Goal: Transaction & Acquisition: Book appointment/travel/reservation

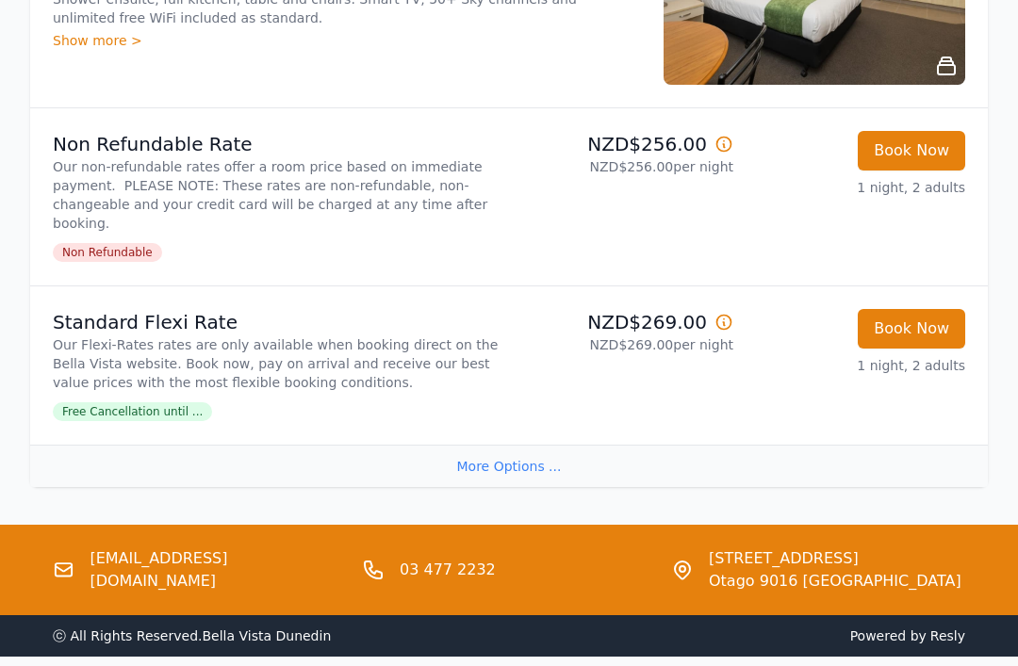
scroll to position [1853, 0]
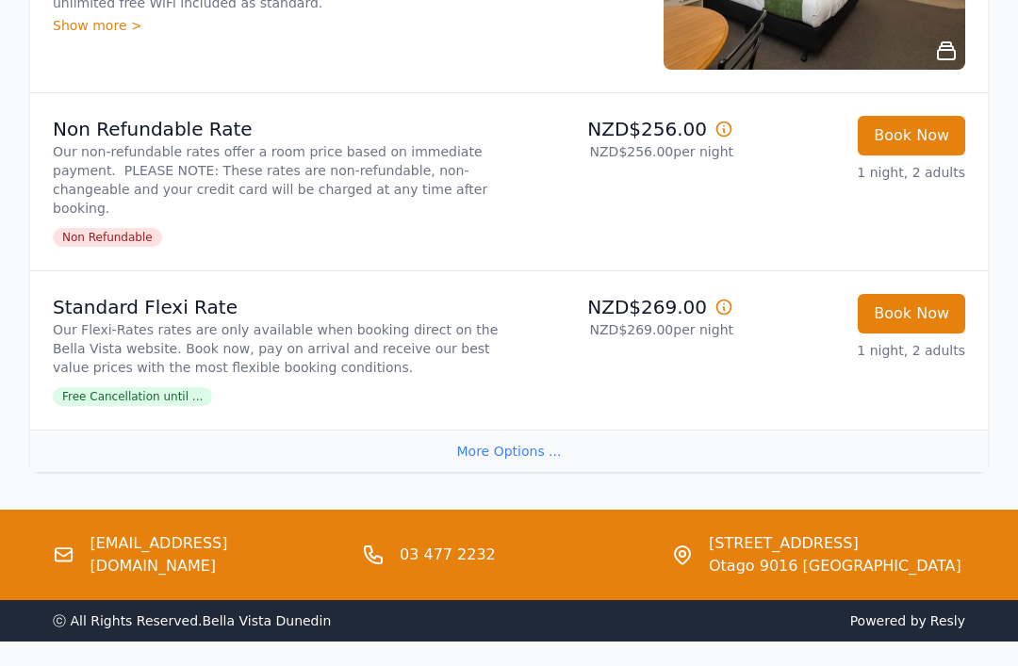
click at [507, 441] on div "More Options ..." at bounding box center [508, 451] width 957 height 42
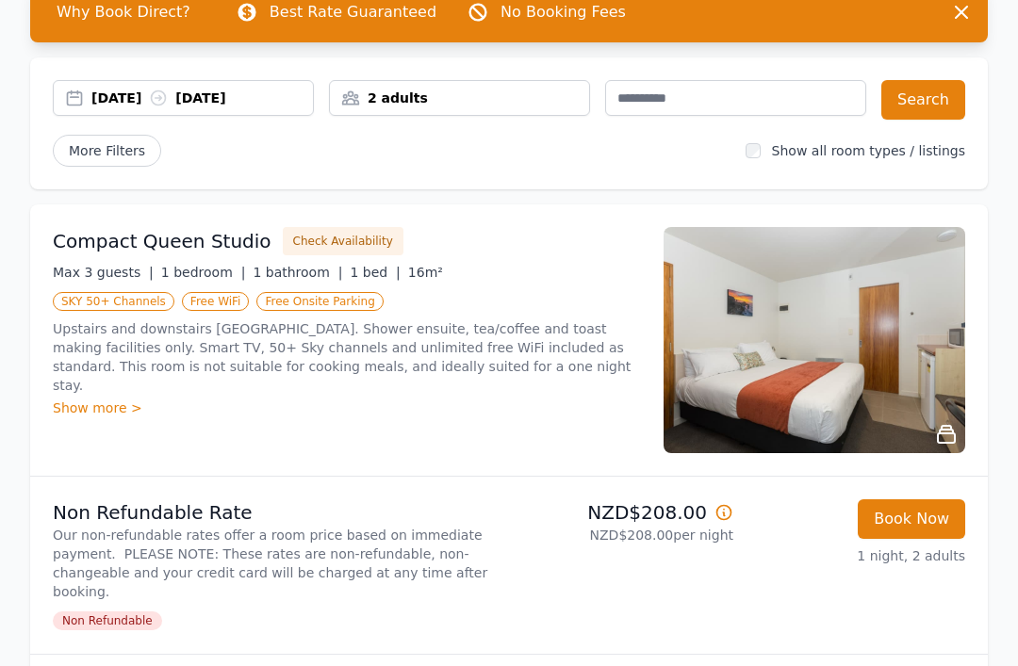
scroll to position [0, 0]
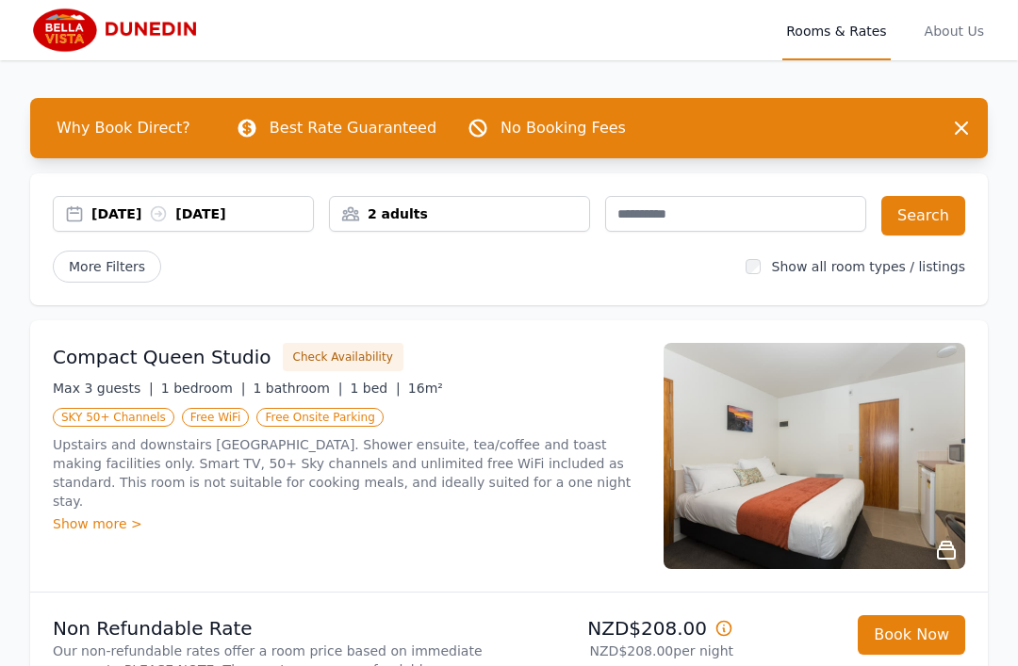
click at [969, 127] on icon "button" at bounding box center [961, 128] width 23 height 23
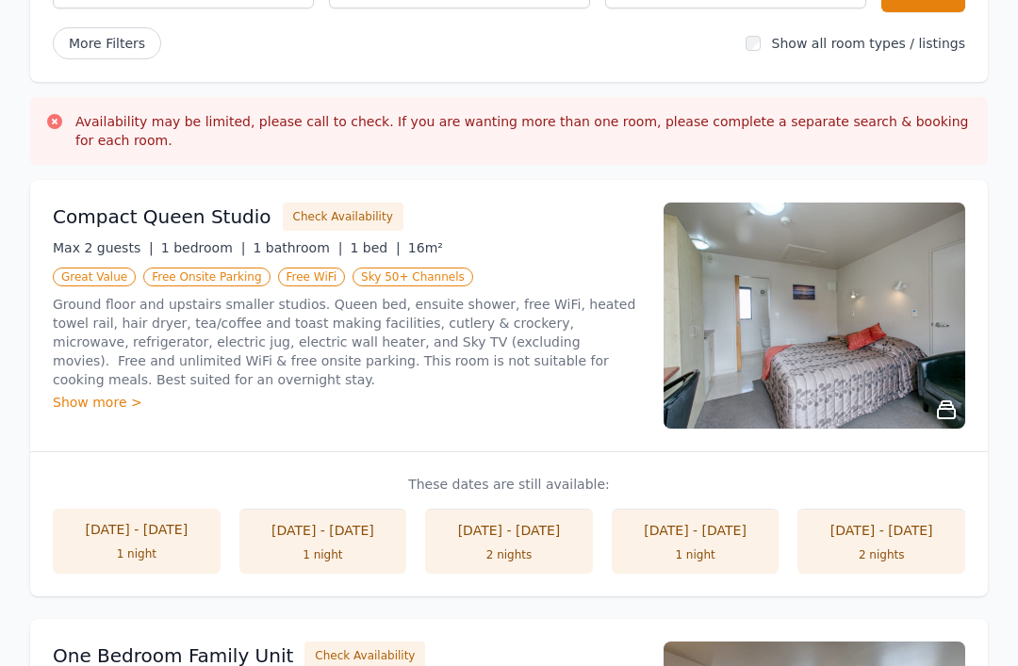
scroll to position [223, 0]
click at [753, 342] on img at bounding box center [814, 316] width 302 height 226
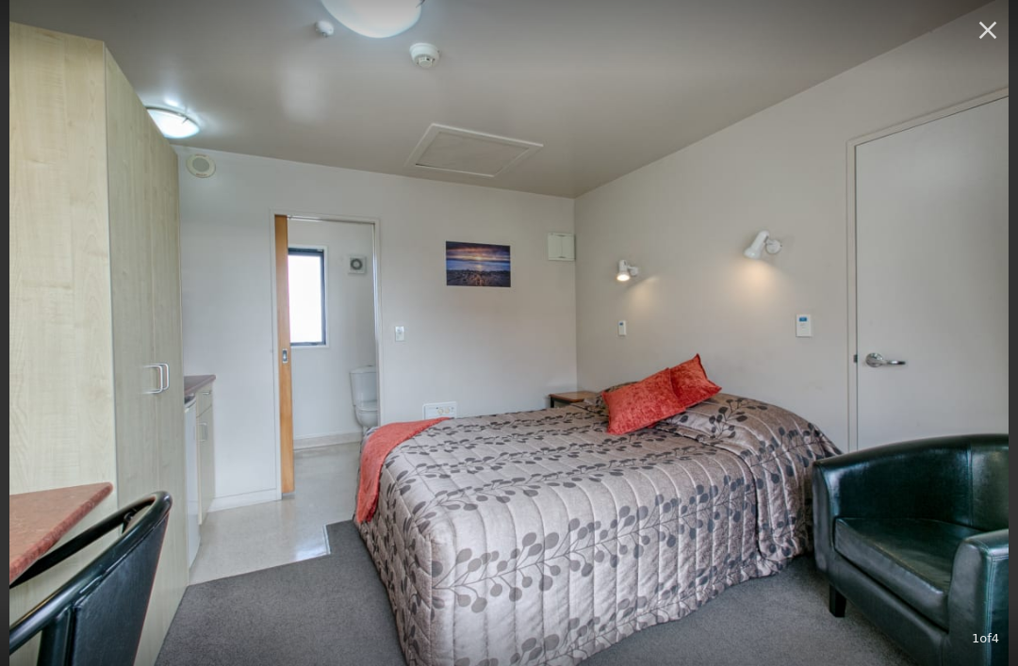
click at [993, 21] on icon "button" at bounding box center [987, 30] width 30 height 30
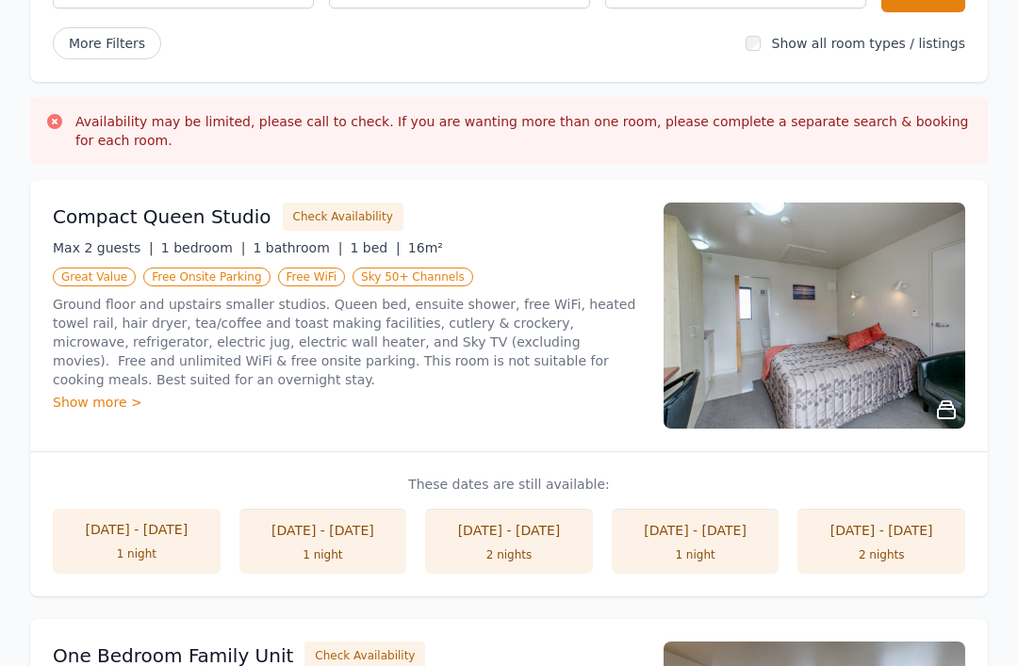
click at [325, 212] on button "Check Availability" at bounding box center [343, 217] width 121 height 28
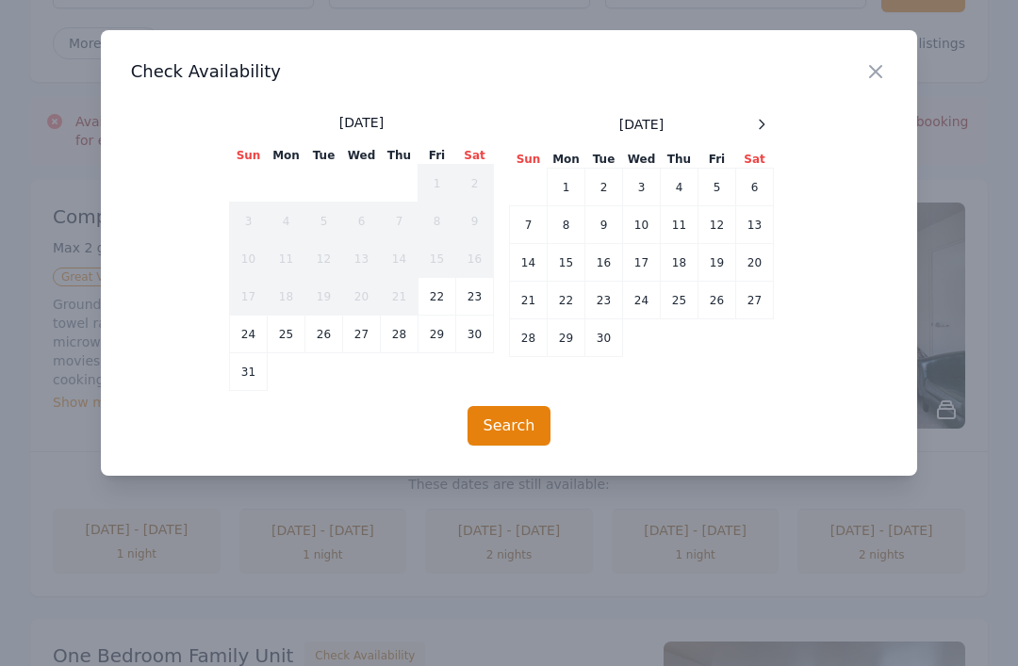
click at [763, 122] on icon at bounding box center [761, 124] width 15 height 15
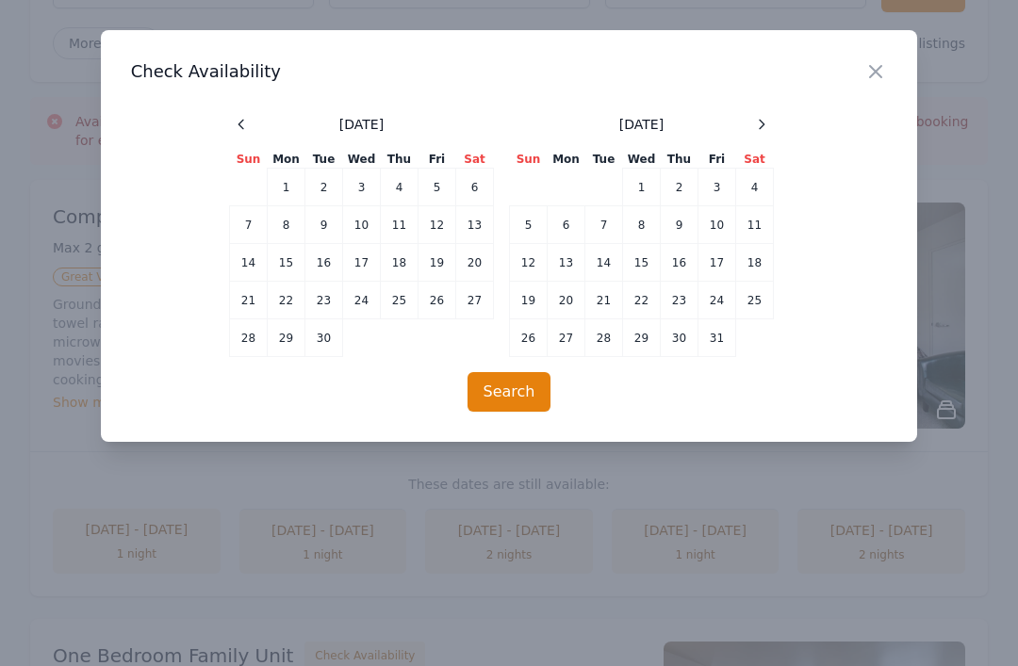
click at [764, 122] on icon at bounding box center [761, 124] width 15 height 15
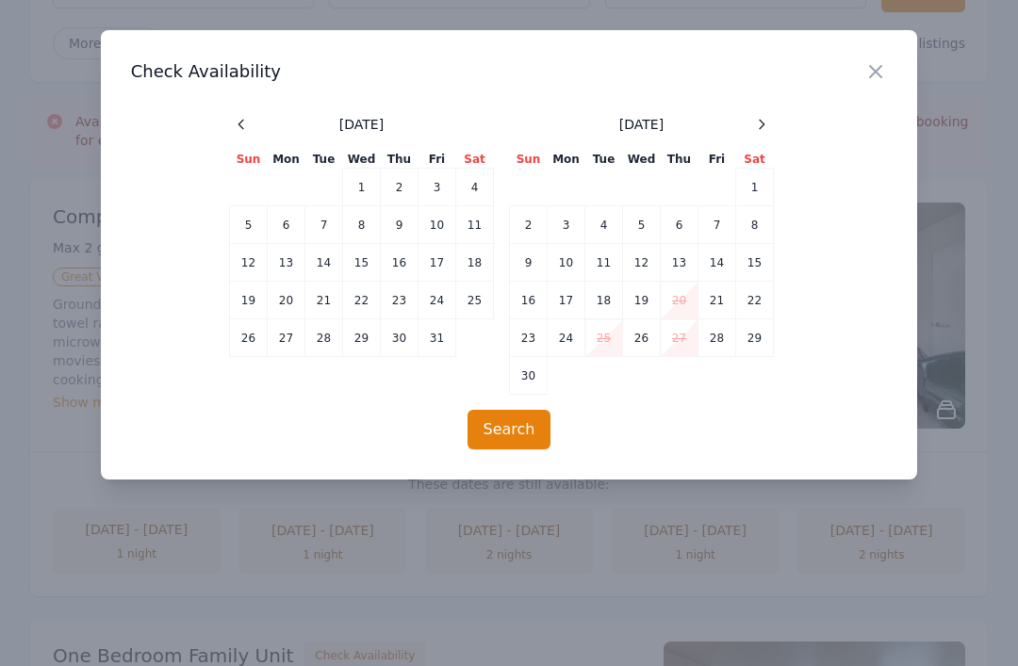
click at [521, 424] on button "Search" at bounding box center [509, 430] width 84 height 40
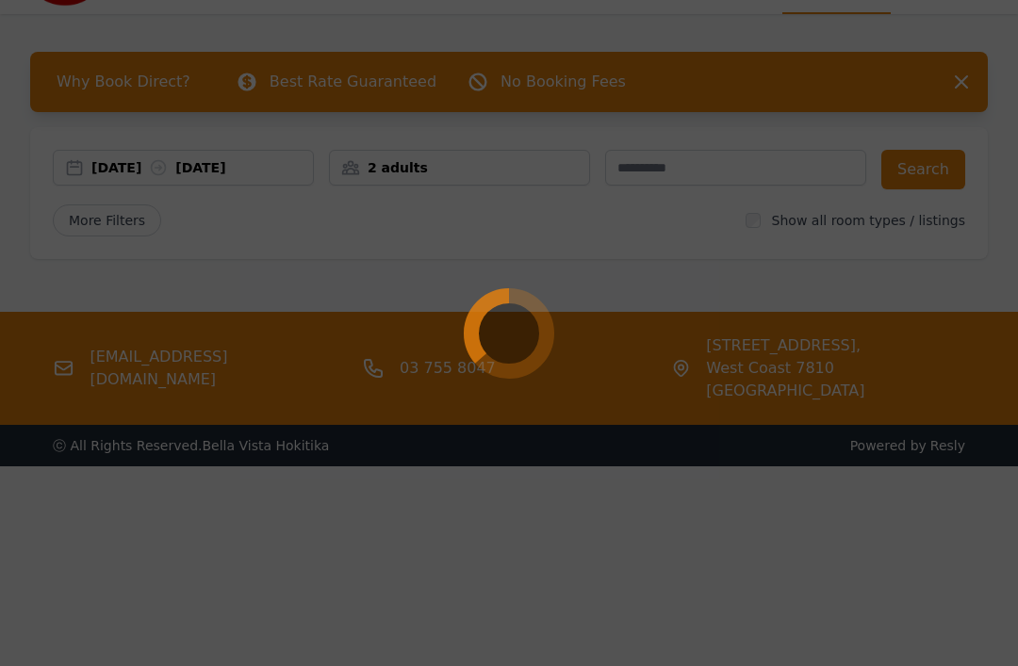
scroll to position [48, 0]
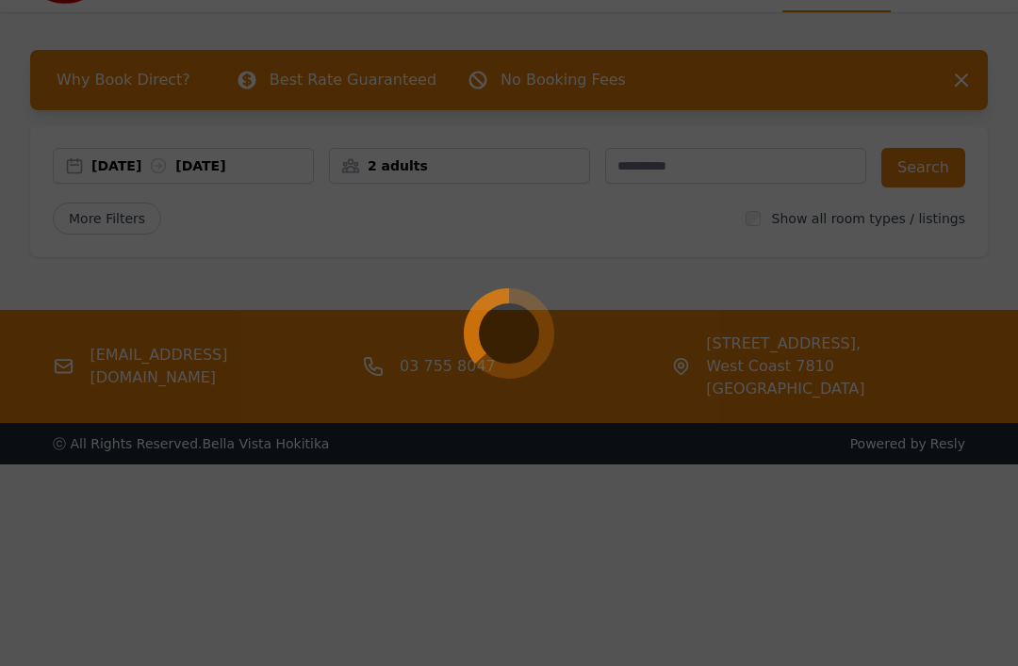
click at [922, 168] on div at bounding box center [509, 333] width 1018 height 666
click at [938, 160] on div at bounding box center [509, 333] width 1018 height 666
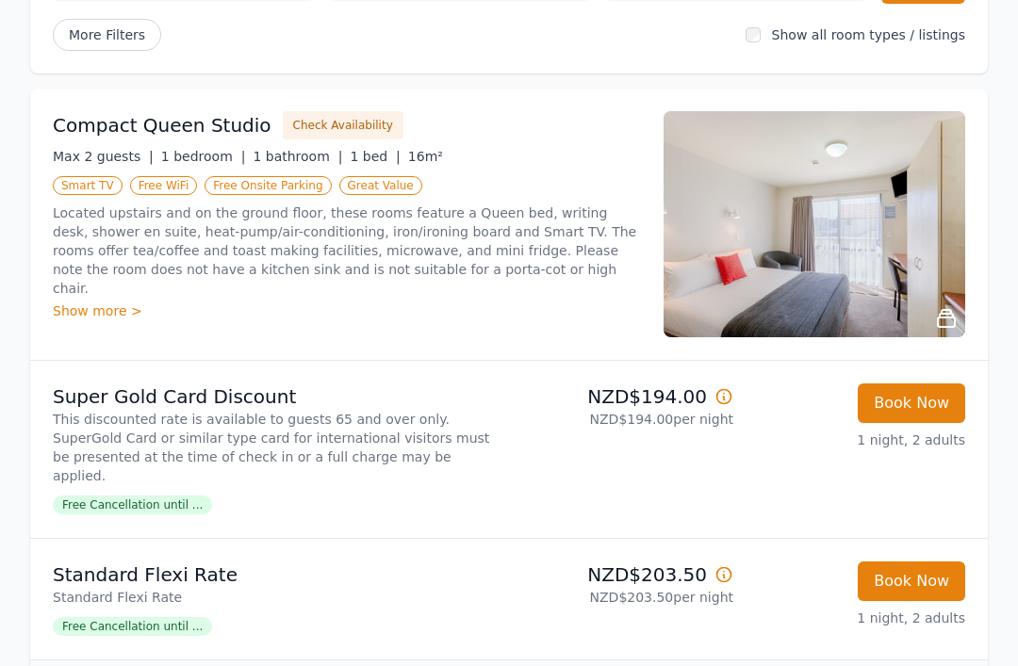
scroll to position [156, 0]
click at [127, 496] on span "Free Cancellation until ..." at bounding box center [132, 505] width 159 height 19
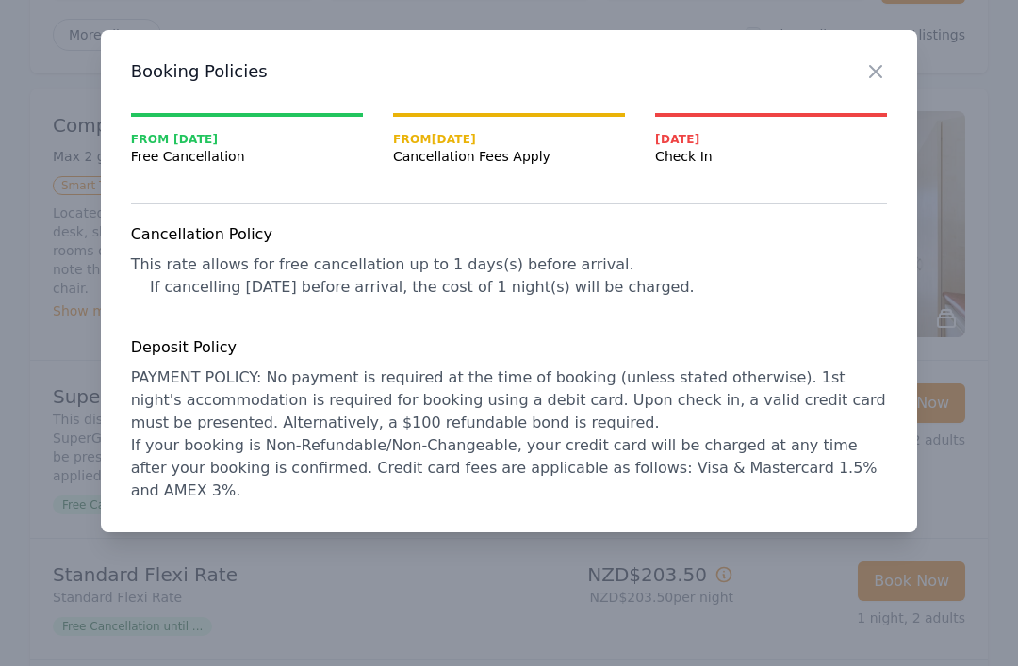
click at [887, 66] on icon "button" at bounding box center [875, 71] width 23 height 23
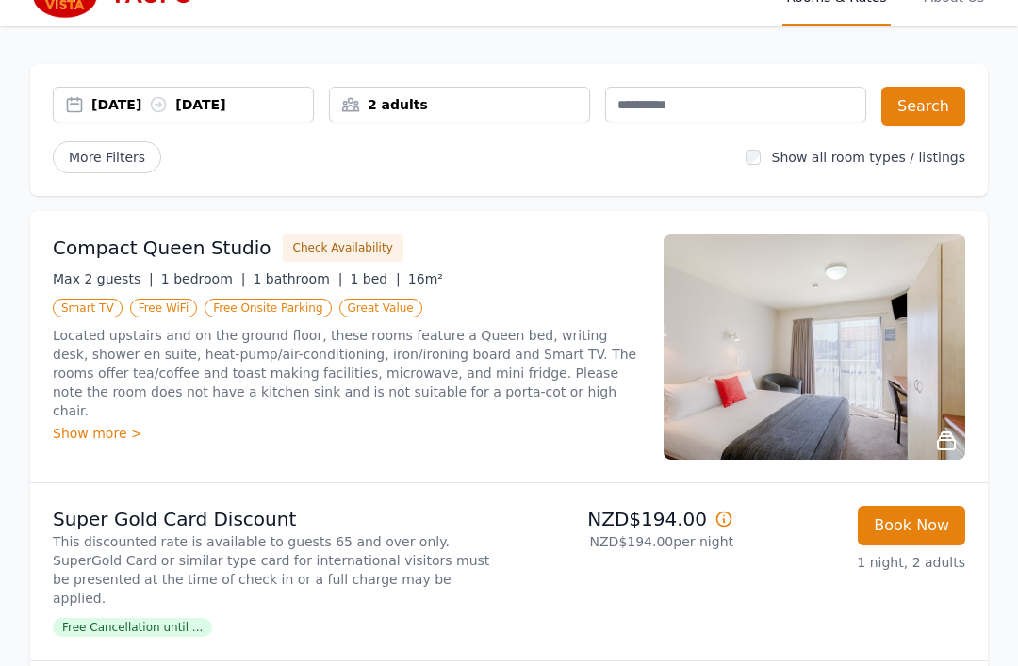
scroll to position [0, 0]
